Goal: Information Seeking & Learning: Learn about a topic

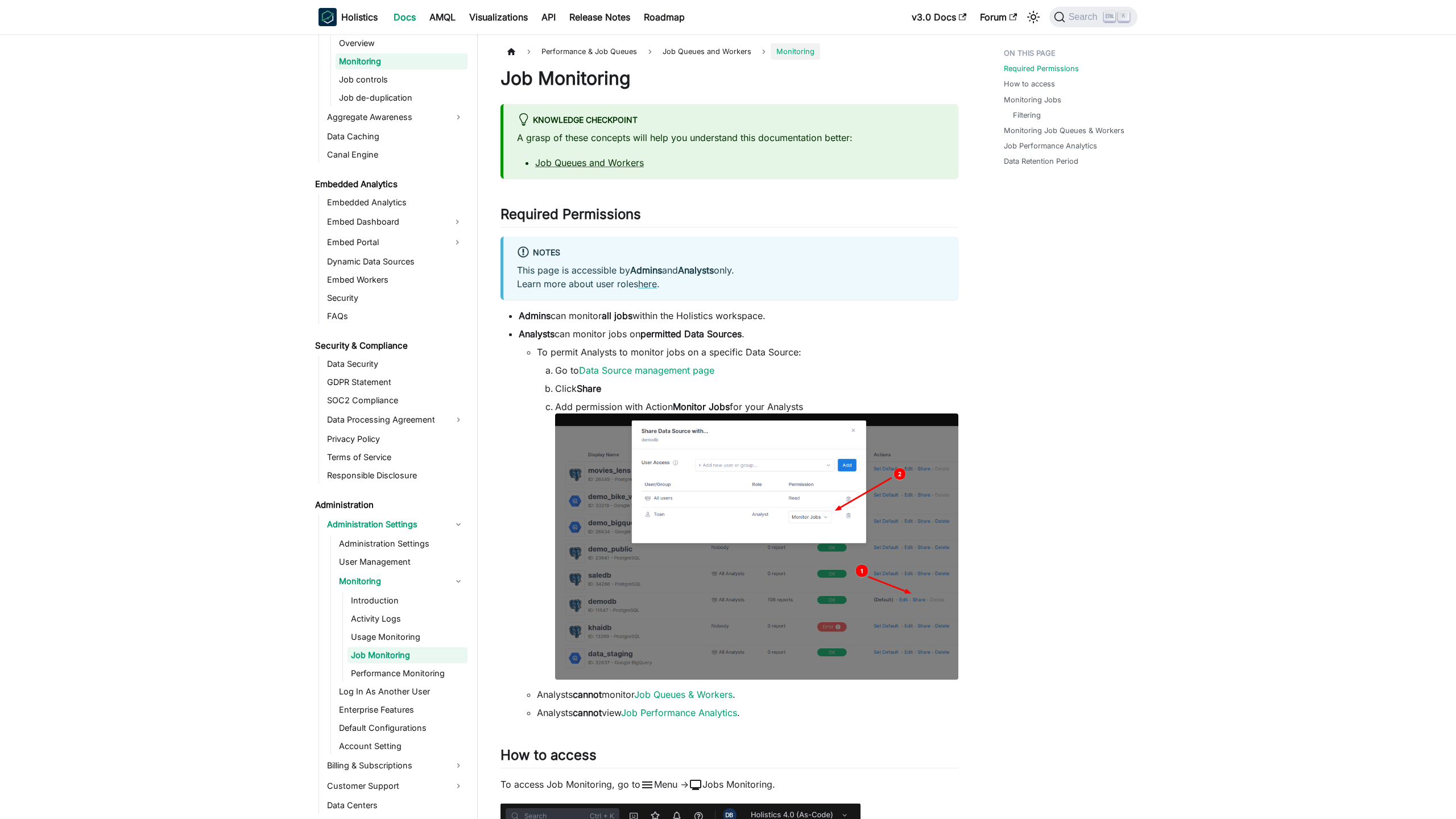
scroll to position [1137, 0]
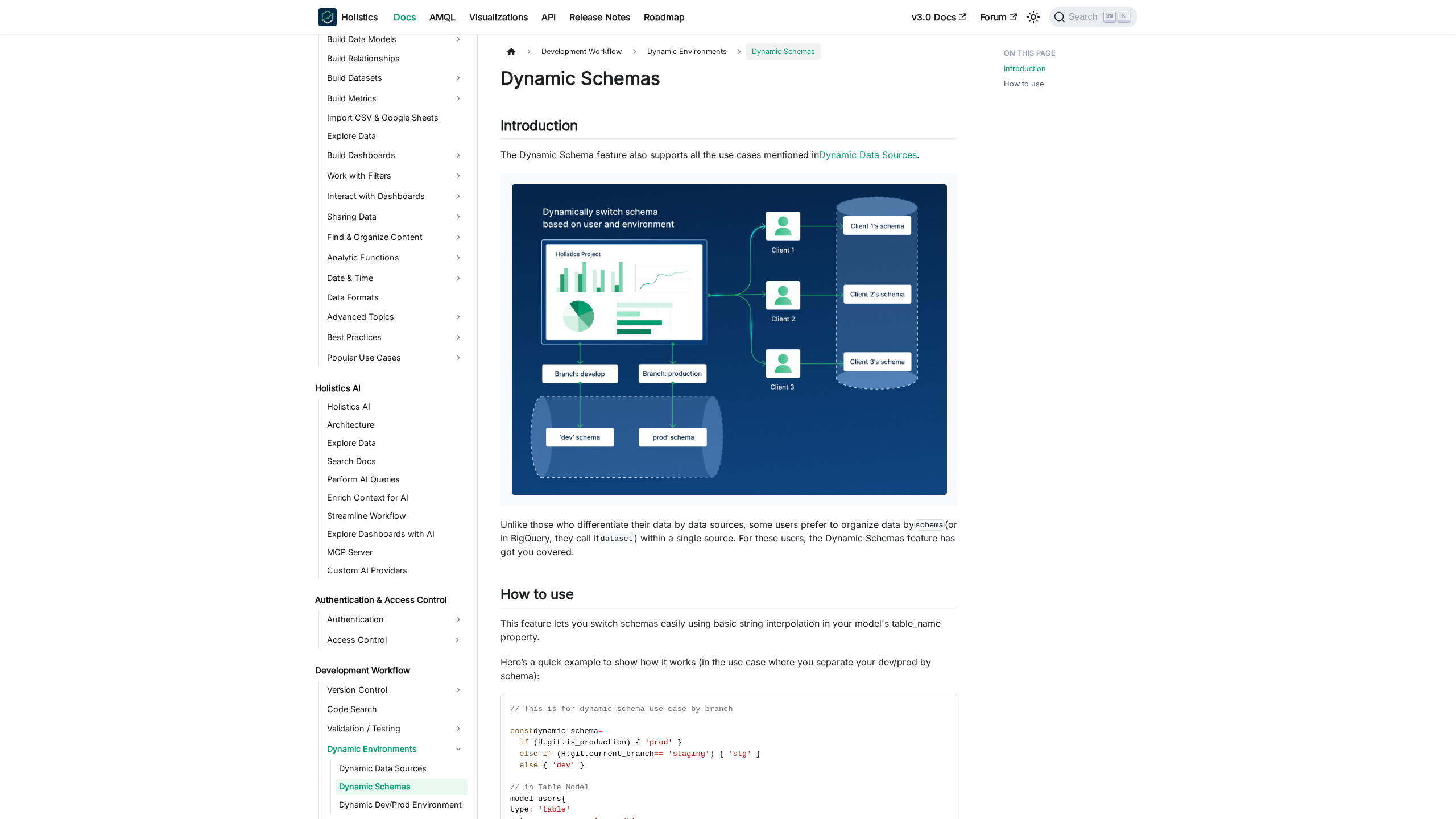
scroll to position [373, 0]
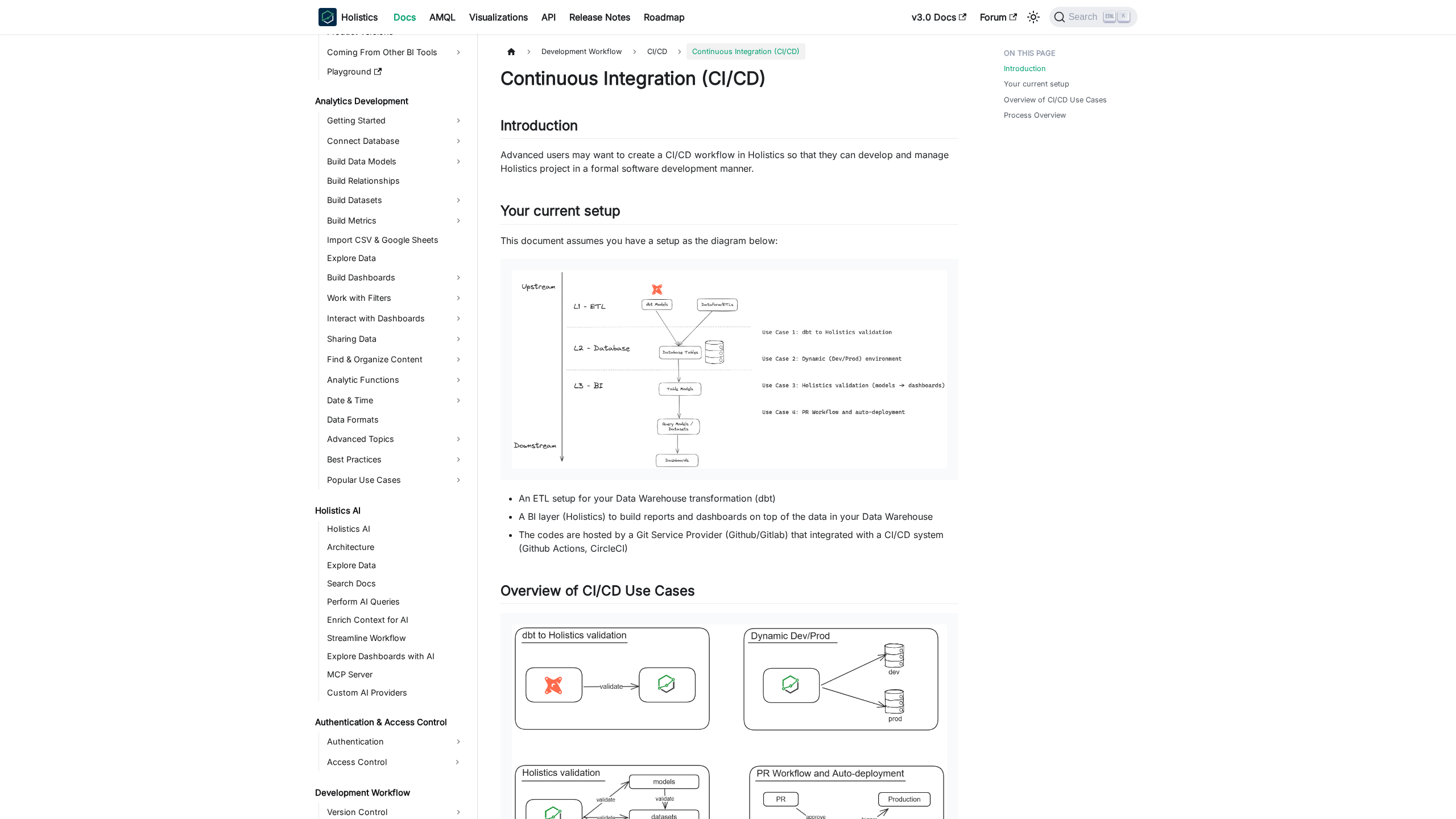
scroll to position [396, 0]
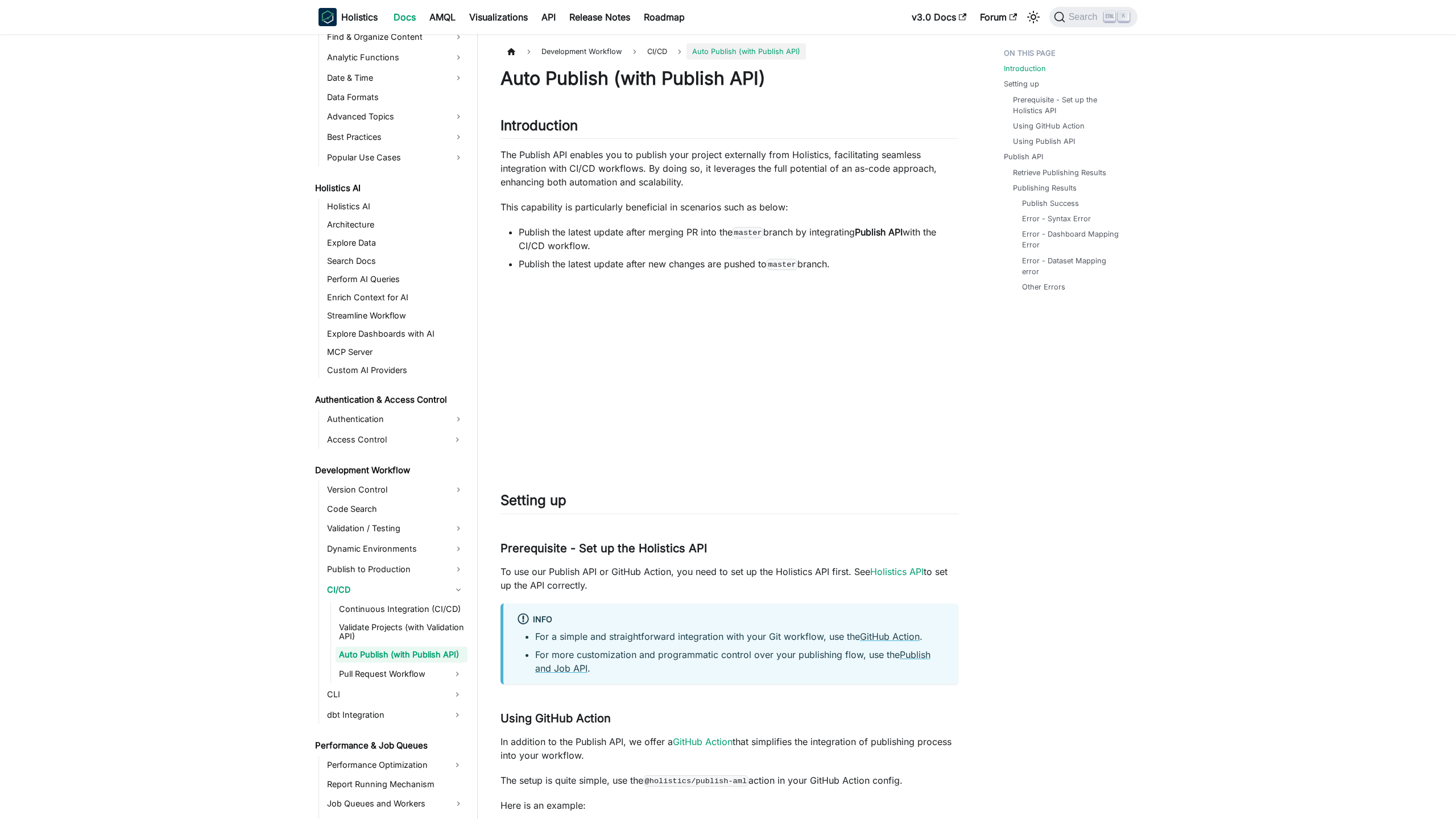
scroll to position [441, 0]
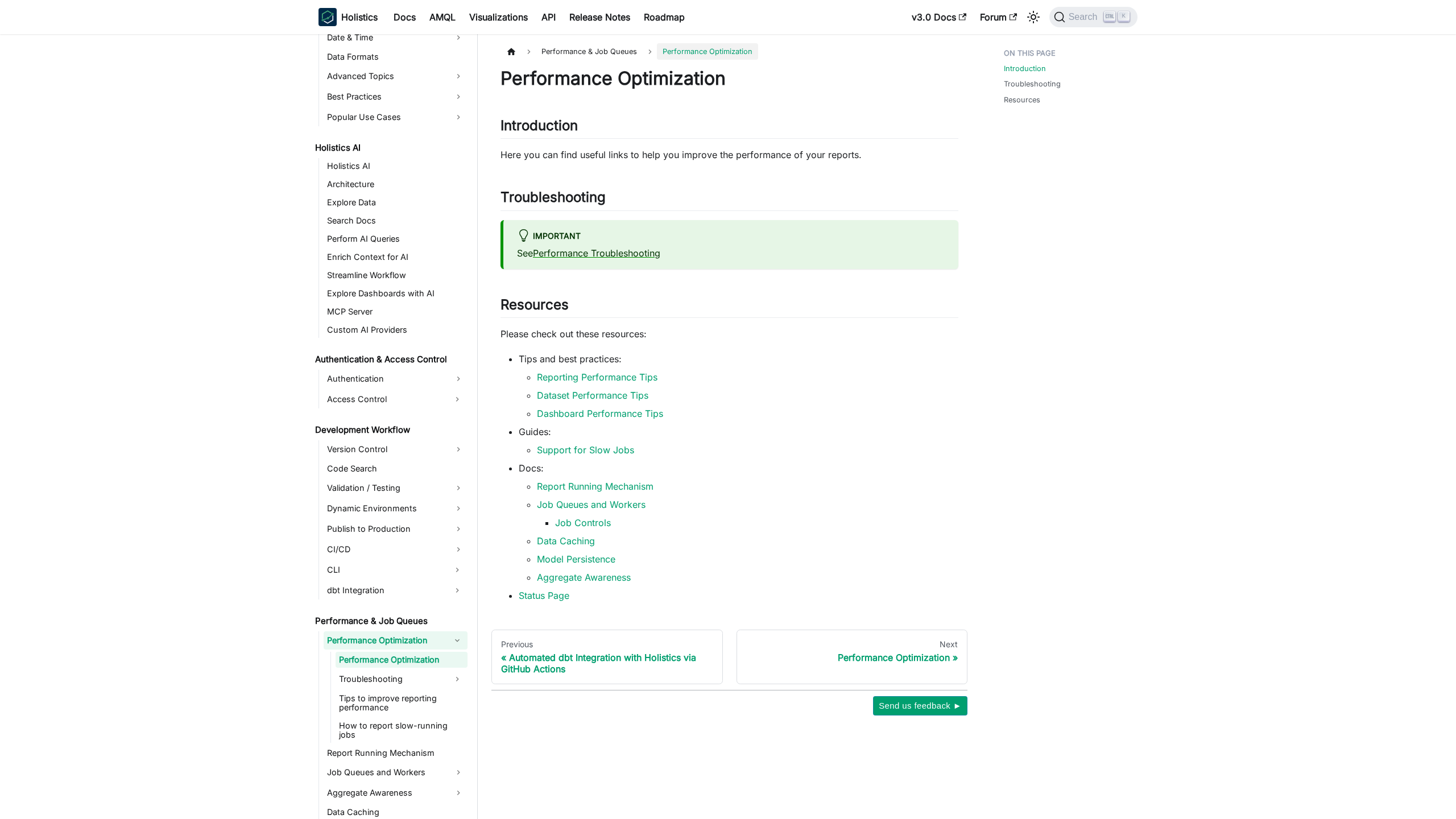
scroll to position [487, 0]
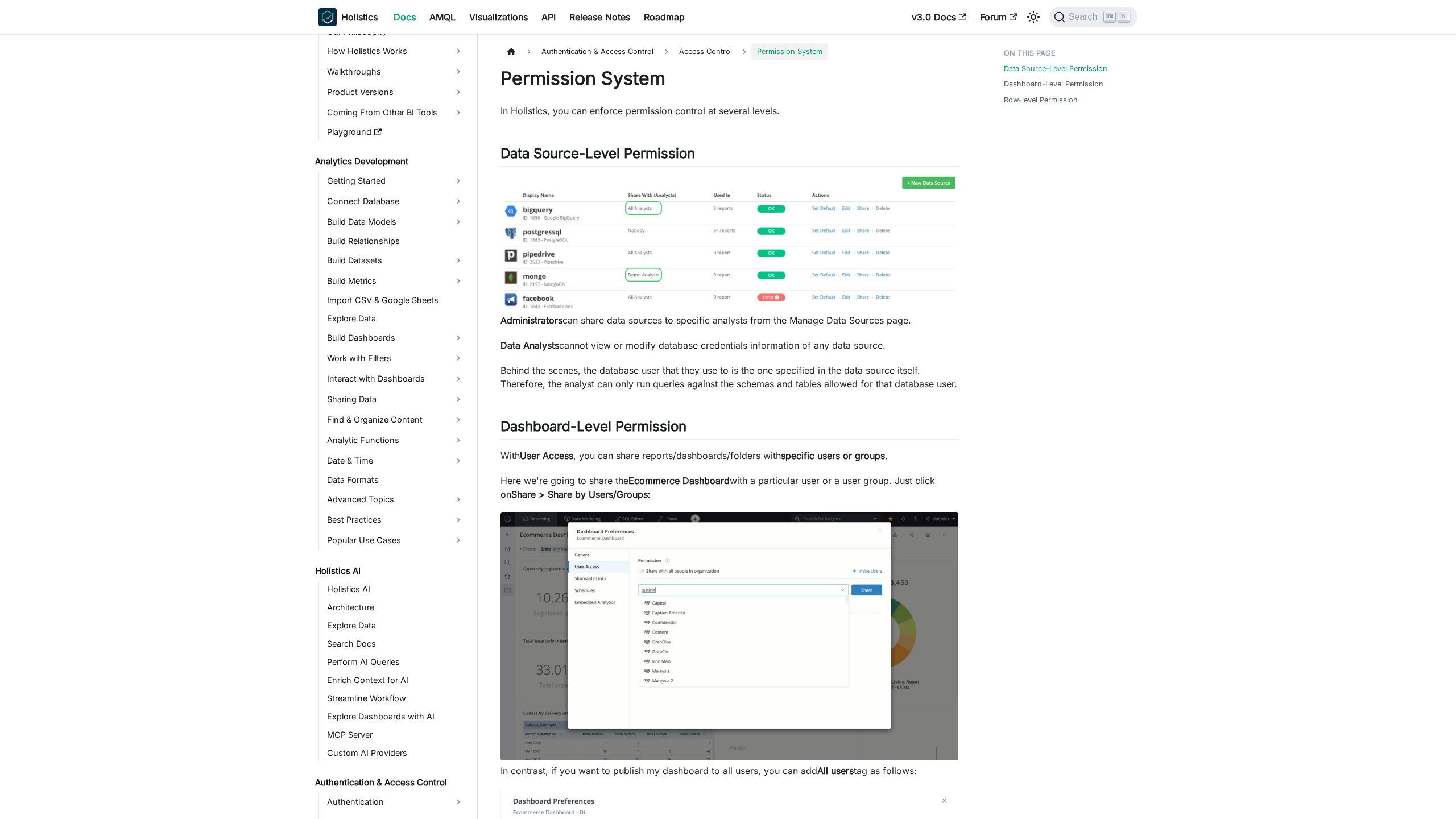
scroll to position [246, 0]
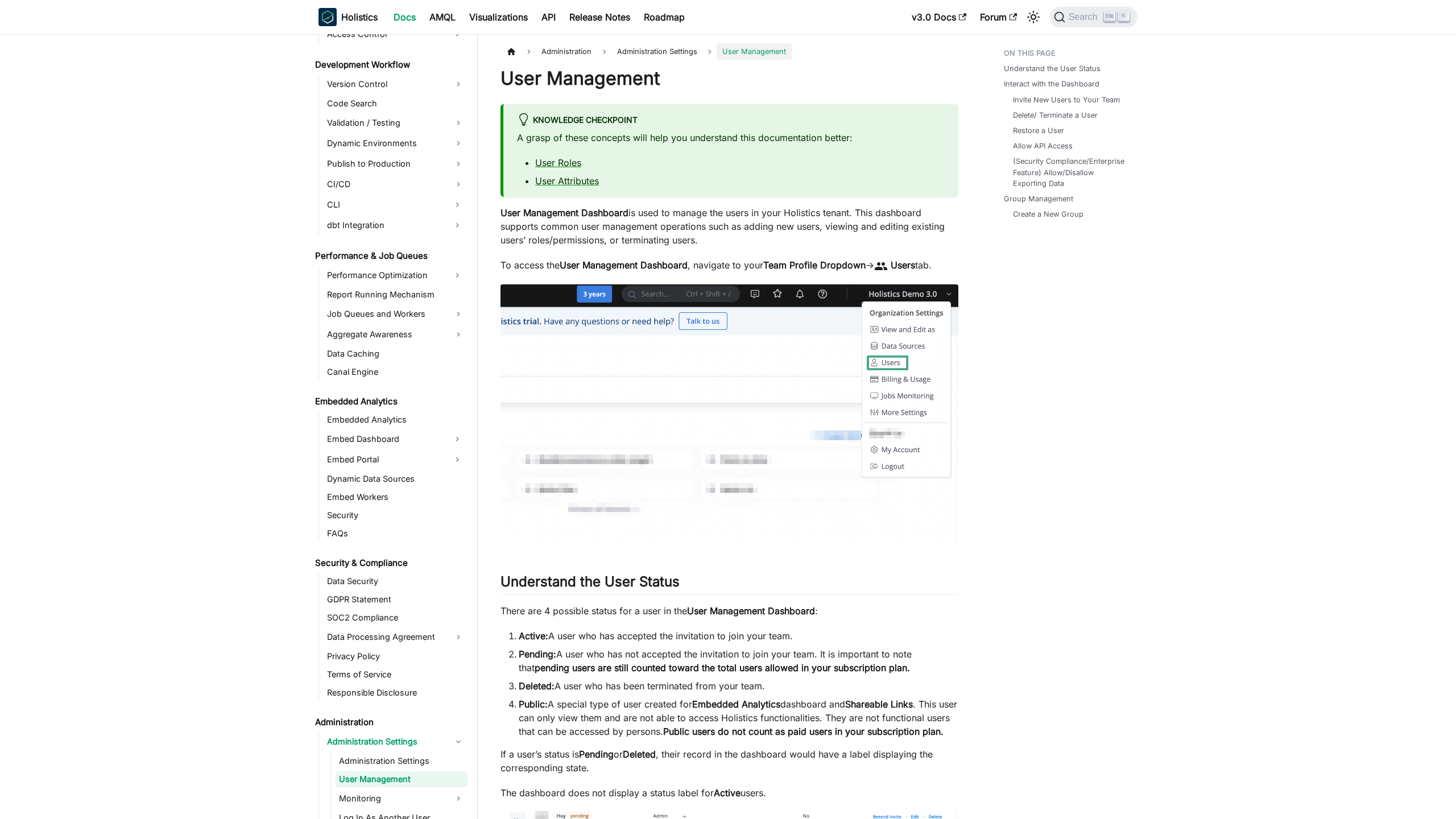
scroll to position [971, 0]
